Goal: Use online tool/utility: Utilize a website feature to perform a specific function

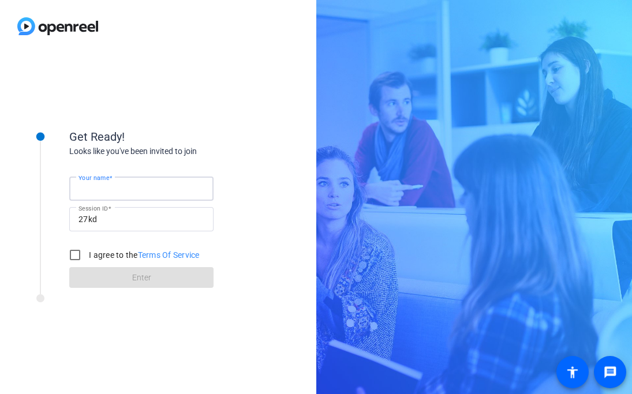
click at [141, 193] on input "Your name" at bounding box center [141, 189] width 126 height 14
type input "[PERSON_NAME]"
click at [84, 256] on input "I agree to the Terms Of Service" at bounding box center [74, 254] width 23 height 23
checkbox input "true"
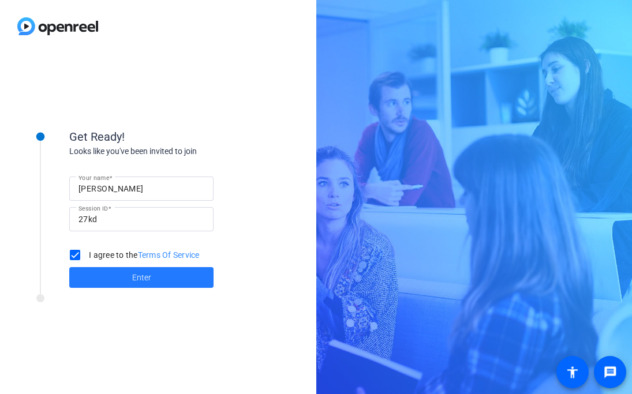
click at [99, 275] on span at bounding box center [141, 278] width 144 height 28
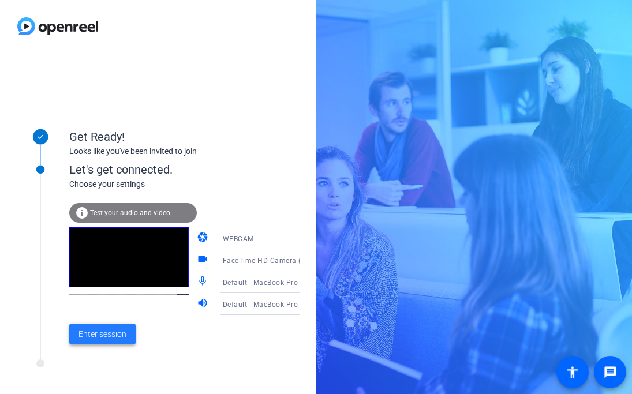
click at [97, 337] on span "Enter session" at bounding box center [102, 334] width 48 height 12
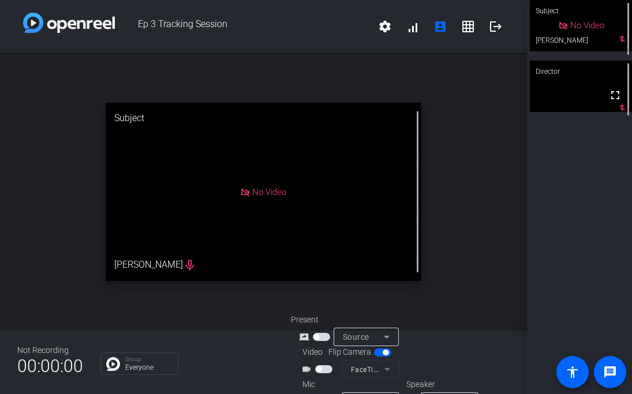
scroll to position [29, 0]
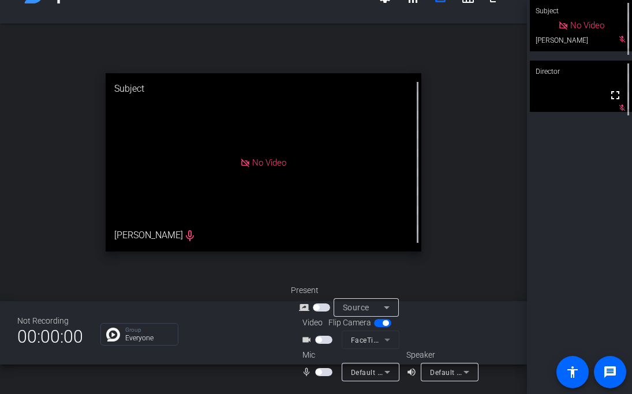
click at [324, 373] on span "button" at bounding box center [323, 372] width 17 height 8
click at [377, 371] on span "Default - MacBook Pro Microphone (Built-in)" at bounding box center [425, 371] width 148 height 9
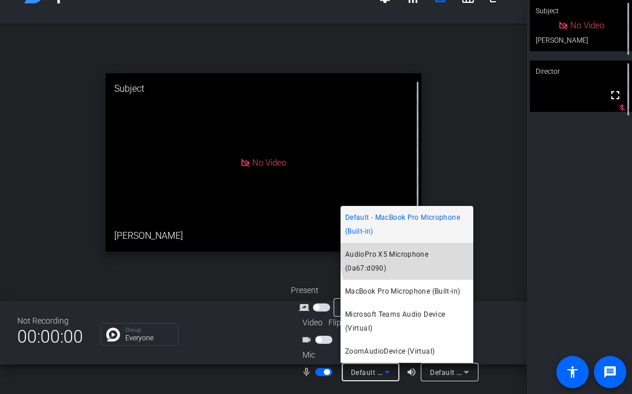
click at [418, 268] on span "AudioPro X5 Microphone (0a67:d090)" at bounding box center [406, 261] width 123 height 28
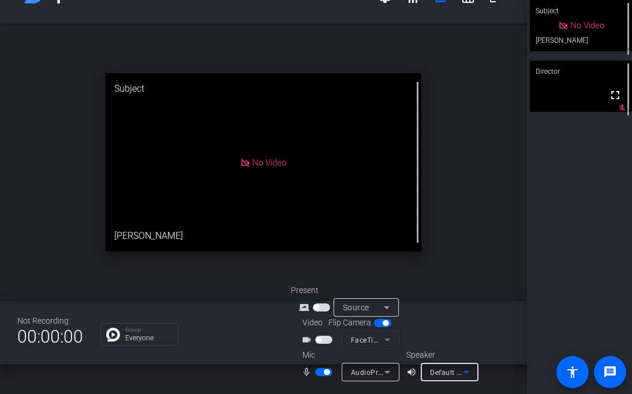
click at [448, 374] on span "Default - MacBook Pro Speakers (Built-in)" at bounding box center [499, 371] width 139 height 9
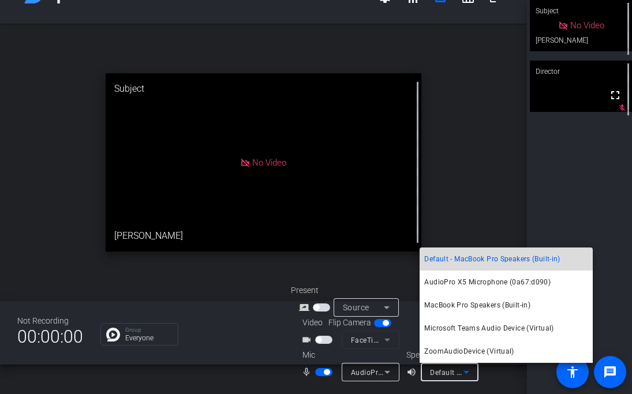
click at [480, 265] on span "Default - MacBook Pro Speakers (Built-in)" at bounding box center [492, 259] width 136 height 14
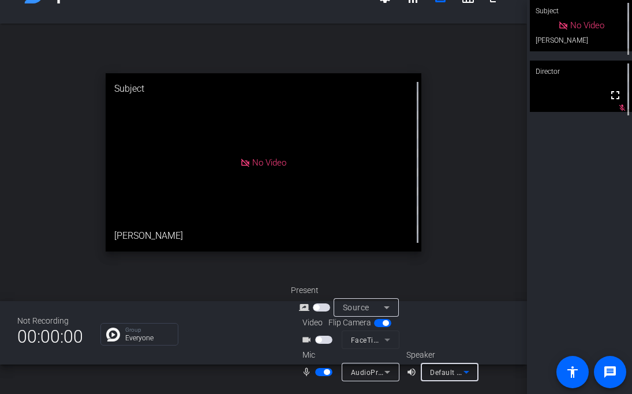
click at [318, 338] on span "button" at bounding box center [319, 340] width 6 height 6
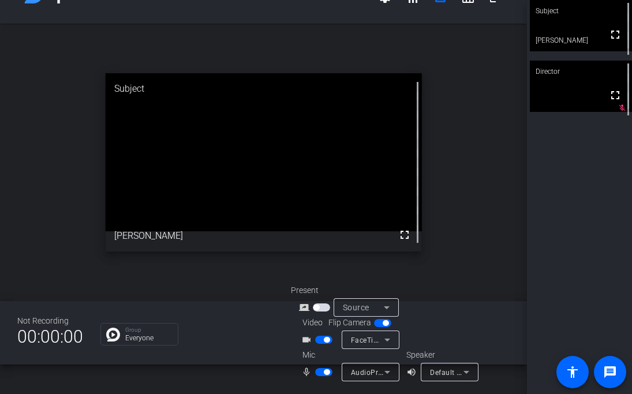
click at [316, 307] on span "button" at bounding box center [316, 308] width 6 height 6
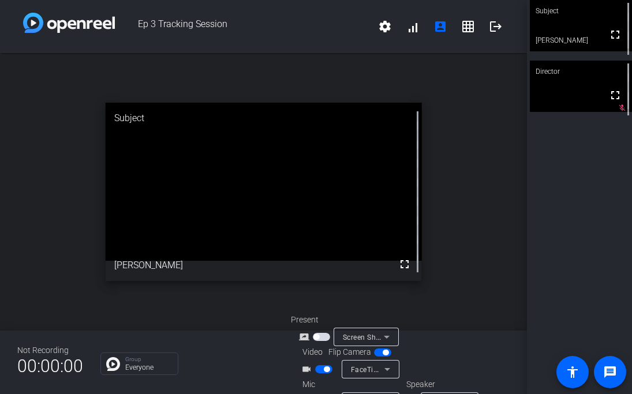
scroll to position [1, 0]
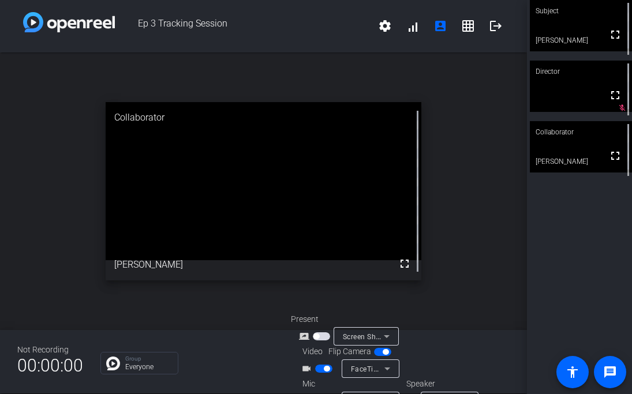
click at [628, 255] on div "Subject fullscreen Allie Garfinkle Director fullscreen mic_off_outline Collabor…" at bounding box center [579, 197] width 105 height 394
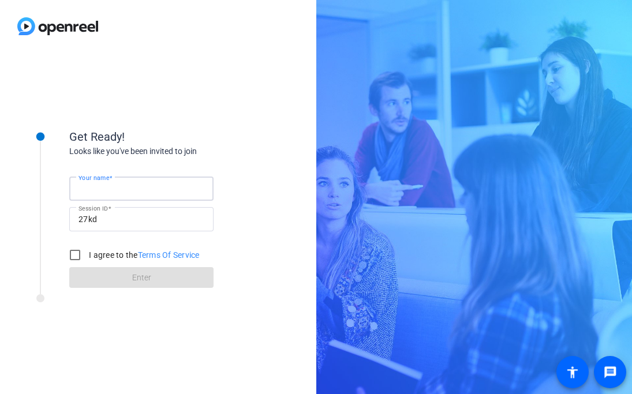
type input "[PERSON_NAME]"
click at [73, 258] on input "I agree to the Terms Of Service" at bounding box center [74, 254] width 23 height 23
checkbox input "true"
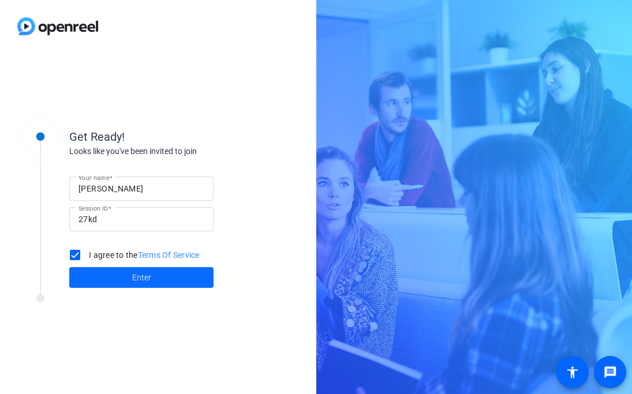
click at [89, 279] on span at bounding box center [141, 278] width 144 height 28
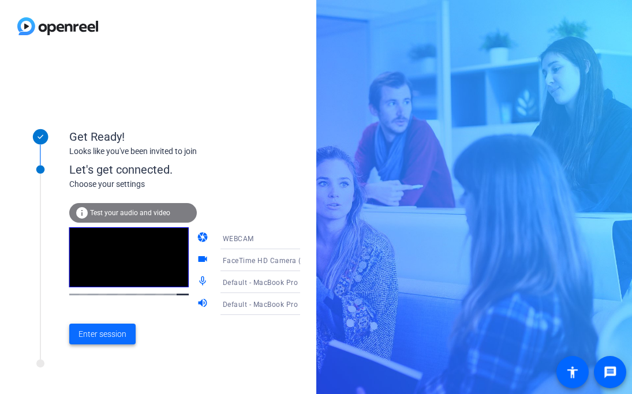
click at [101, 331] on span "Enter session" at bounding box center [102, 334] width 48 height 12
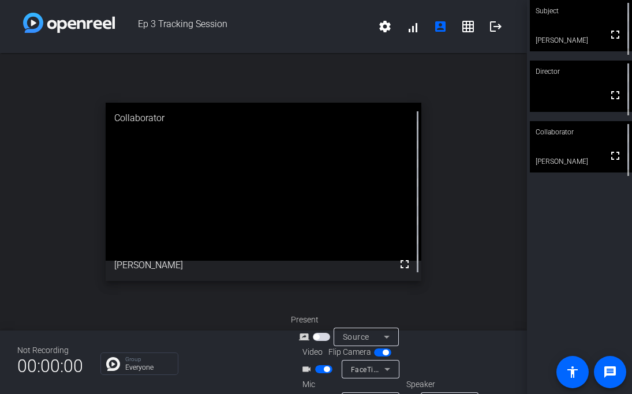
scroll to position [29, 0]
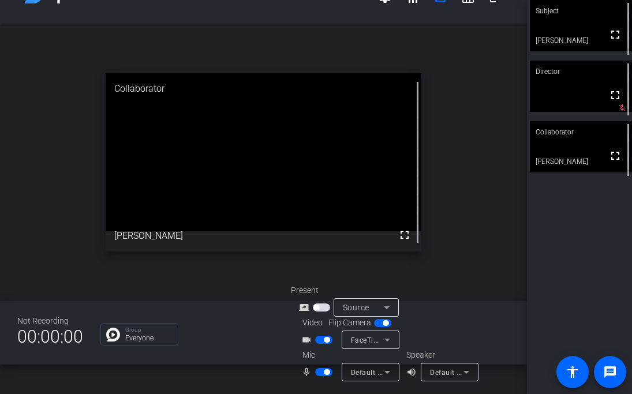
click at [315, 373] on span "button" at bounding box center [323, 372] width 17 height 8
click at [328, 374] on span "button" at bounding box center [323, 372] width 17 height 8
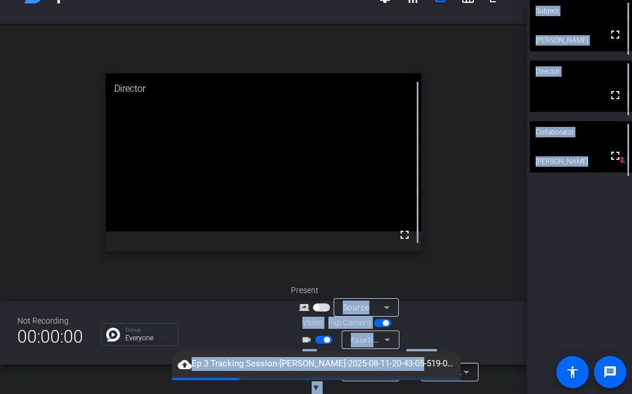
drag, startPoint x: 402, startPoint y: 363, endPoint x: 326, endPoint y: 314, distance: 90.1
click at [326, 313] on openreel-root "Ep 3 Tracking Session settings signal_cellular_alt account_box grid_on logout o…" at bounding box center [316, 197] width 632 height 394
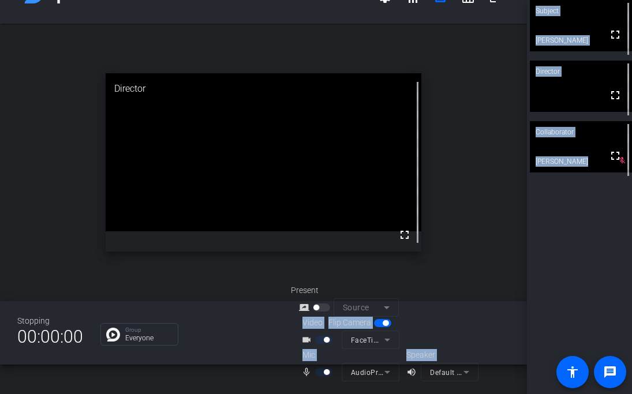
click at [506, 318] on div "Video Flip Camera videocam_outline FaceTime HD Camera (1C1C:B782)" at bounding box center [400, 333] width 219 height 32
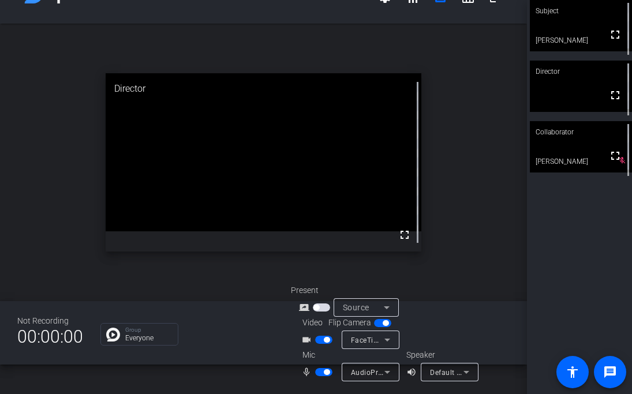
click at [377, 369] on span "AudioPro X5 Microphone (0a67:d090)" at bounding box center [415, 371] width 129 height 9
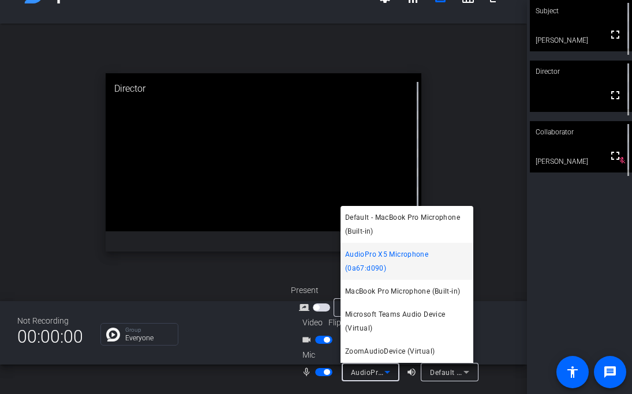
click at [549, 297] on div at bounding box center [316, 197] width 632 height 394
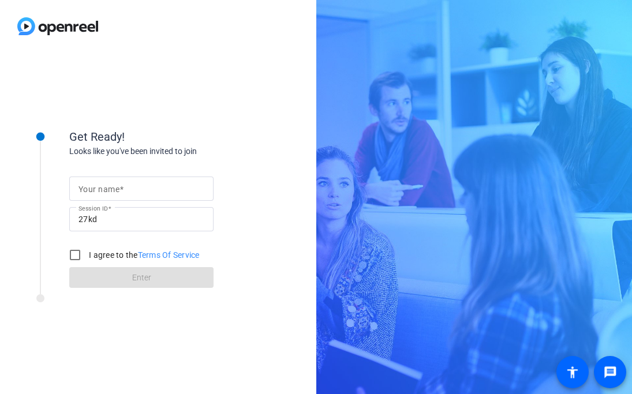
click at [118, 196] on div at bounding box center [141, 189] width 126 height 24
click at [145, 191] on input "Your name" at bounding box center [141, 189] width 126 height 14
type input "[PERSON_NAME]"
click at [76, 254] on input "I agree to the Terms Of Service" at bounding box center [74, 254] width 23 height 23
checkbox input "true"
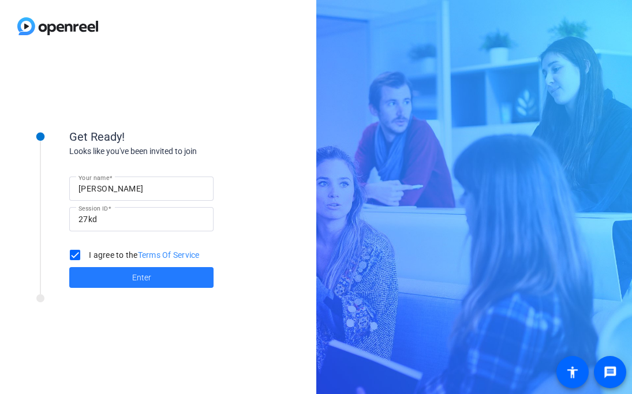
click at [100, 274] on span at bounding box center [141, 278] width 144 height 28
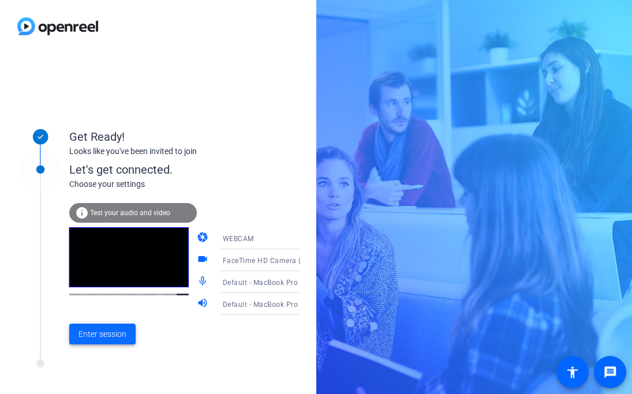
click at [112, 340] on span "Enter session" at bounding box center [102, 334] width 48 height 12
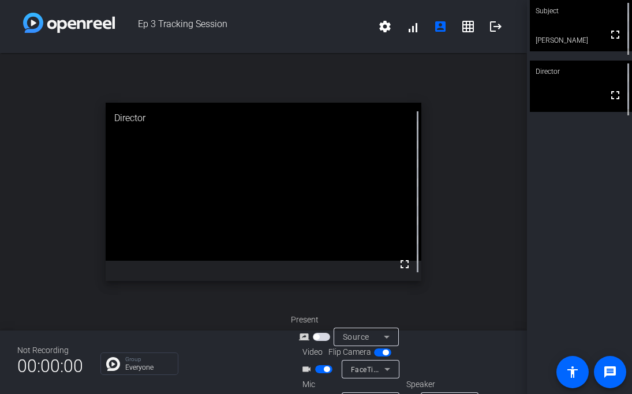
scroll to position [29, 0]
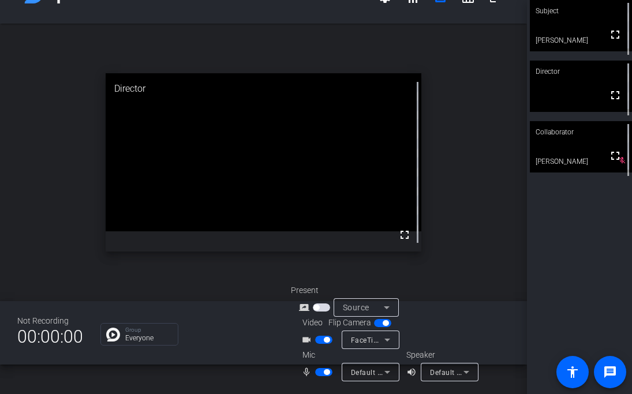
click at [362, 376] on div "Default - MacBook Pro Microphone (Built-in)" at bounding box center [367, 372] width 33 height 14
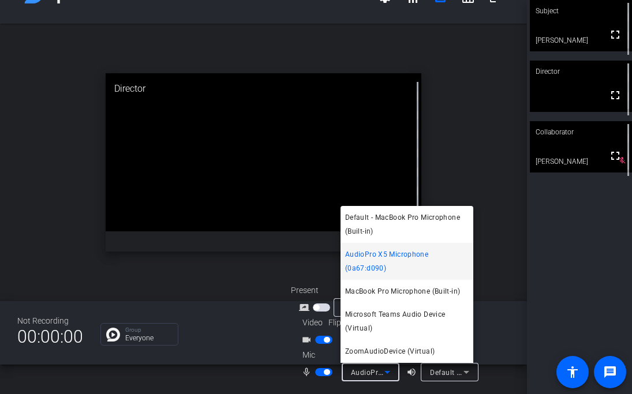
click at [421, 271] on span "AudioPro X5 Microphone (0a67:d090)" at bounding box center [406, 261] width 123 height 28
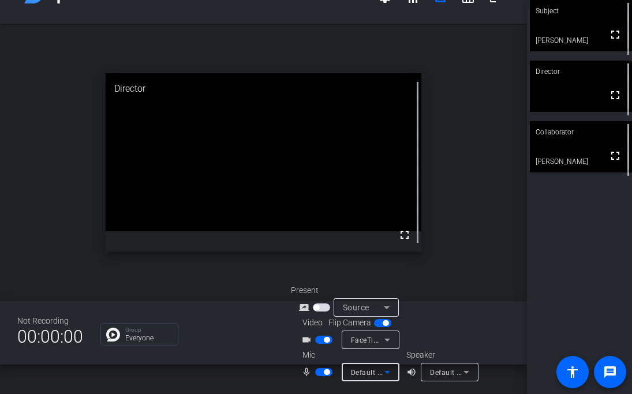
click at [376, 369] on span "Default - MacBook Pro Microphone (Built-in)" at bounding box center [425, 371] width 148 height 9
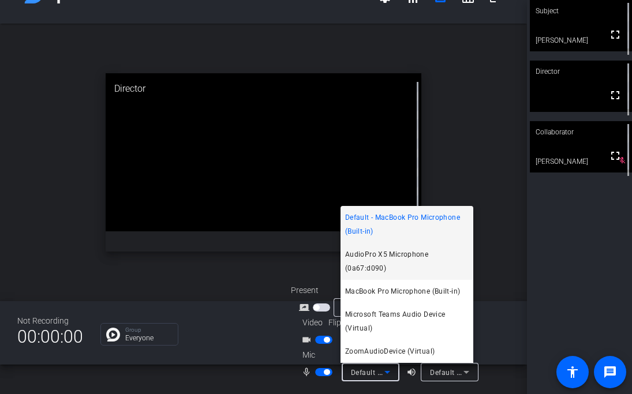
click at [412, 268] on span "AudioPro X5 Microphone (0a67:d090)" at bounding box center [406, 261] width 123 height 28
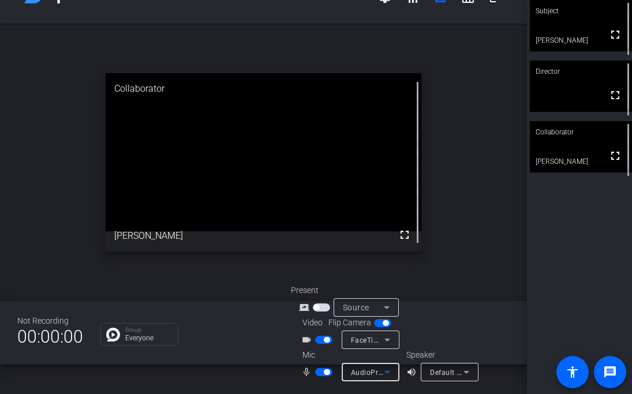
click at [376, 372] on span "AudioPro X5 Microphone (0a67:d090)" at bounding box center [415, 371] width 129 height 9
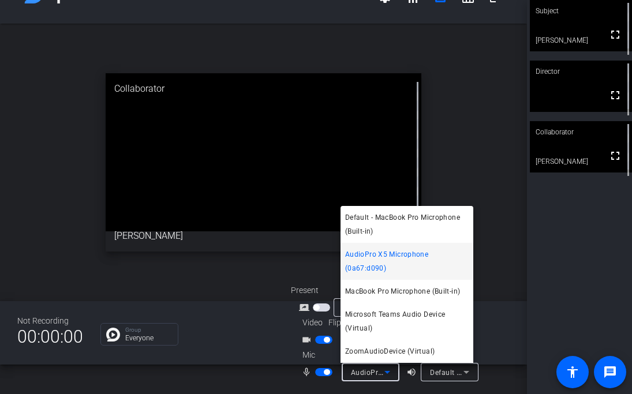
click at [554, 265] on div at bounding box center [316, 197] width 632 height 394
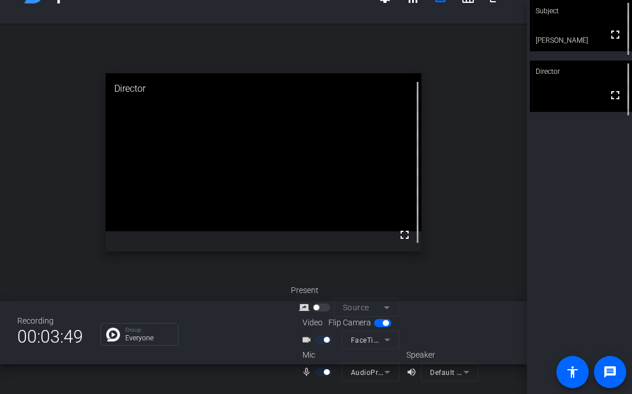
click at [524, 257] on div "open_in_new Director fullscreen" at bounding box center [263, 162] width 527 height 277
